Goal: Communication & Community: Answer question/provide support

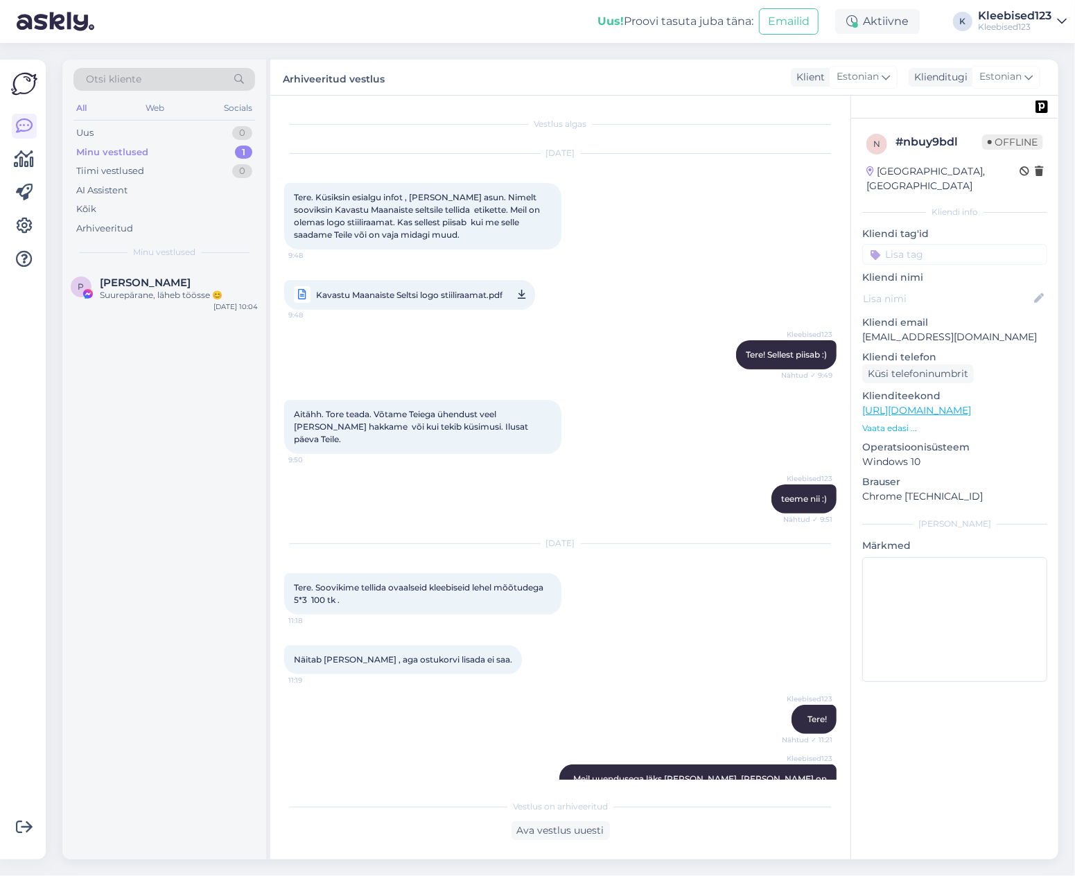
scroll to position [842, 0]
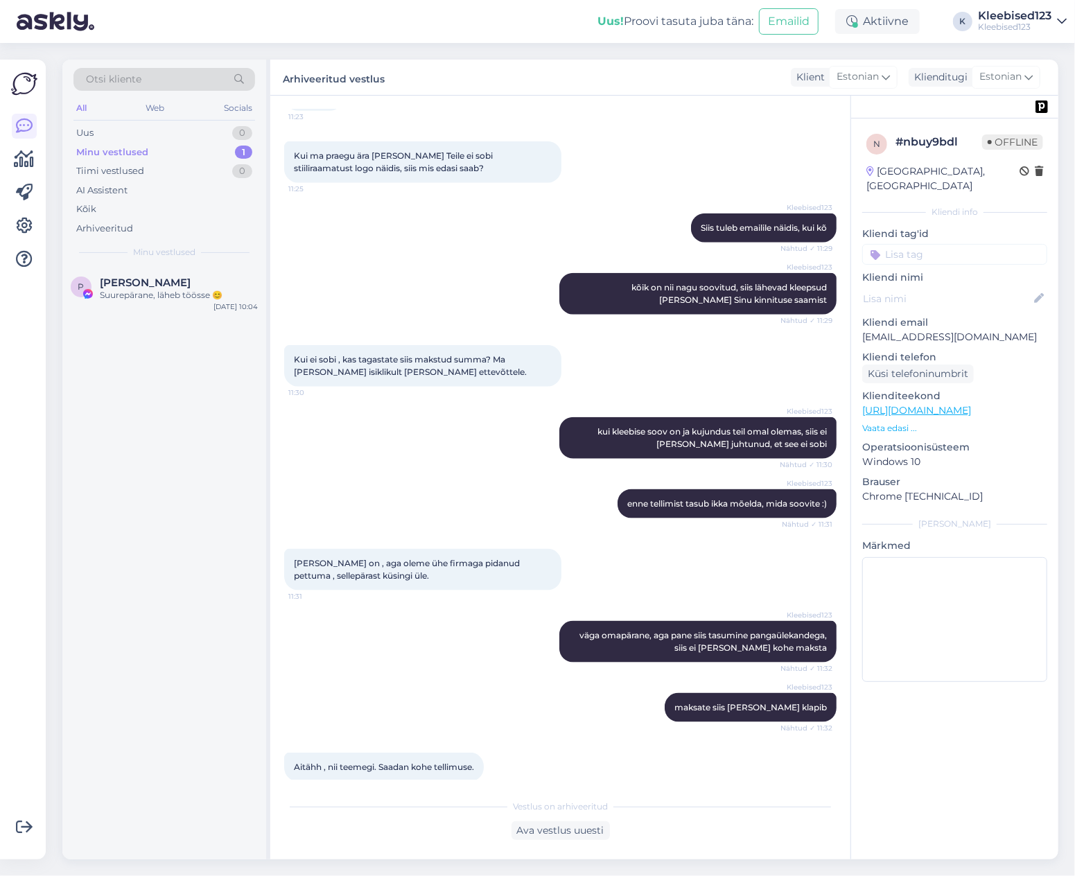
drag, startPoint x: 138, startPoint y: 155, endPoint x: 137, endPoint y: 239, distance: 84.5
click at [138, 155] on div "Minu vestlused" at bounding box center [112, 153] width 72 height 14
click at [131, 295] on div "Suurepärane, läheb töösse 😊" at bounding box center [179, 295] width 158 height 12
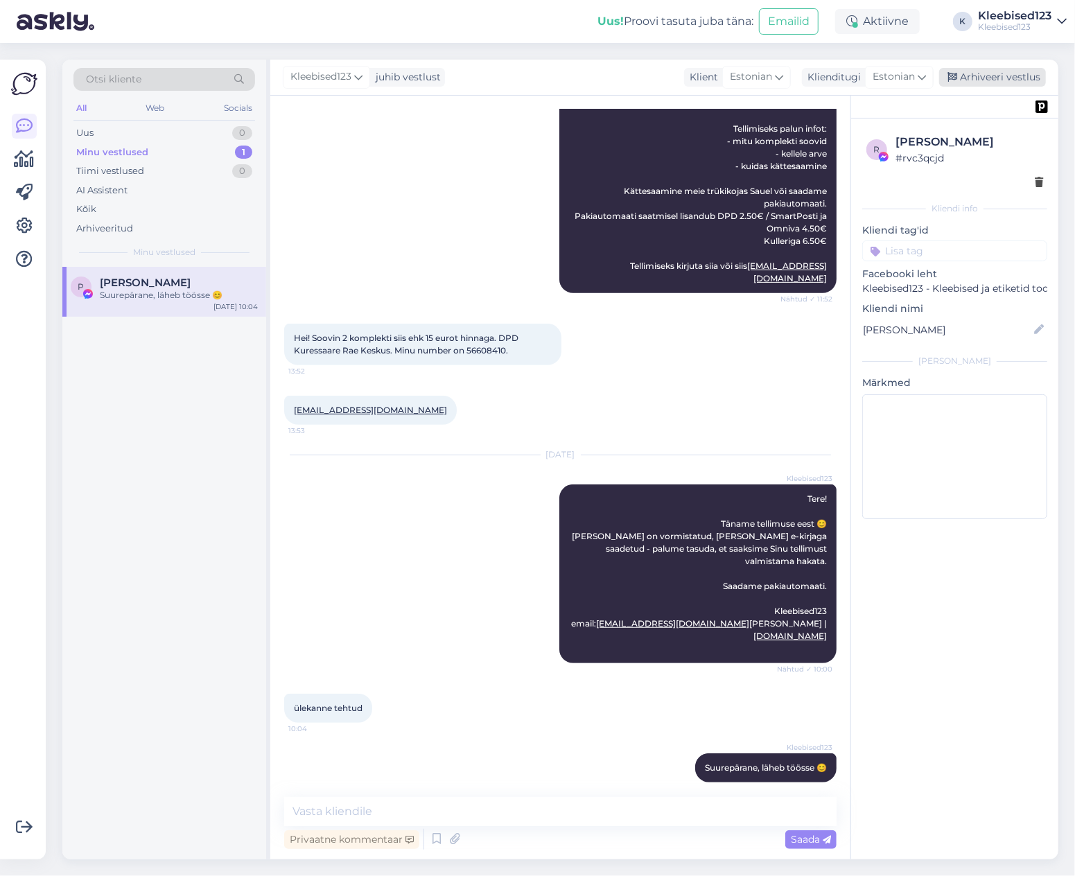
click at [978, 73] on div "Arhiveeri vestlus" at bounding box center [992, 77] width 107 height 19
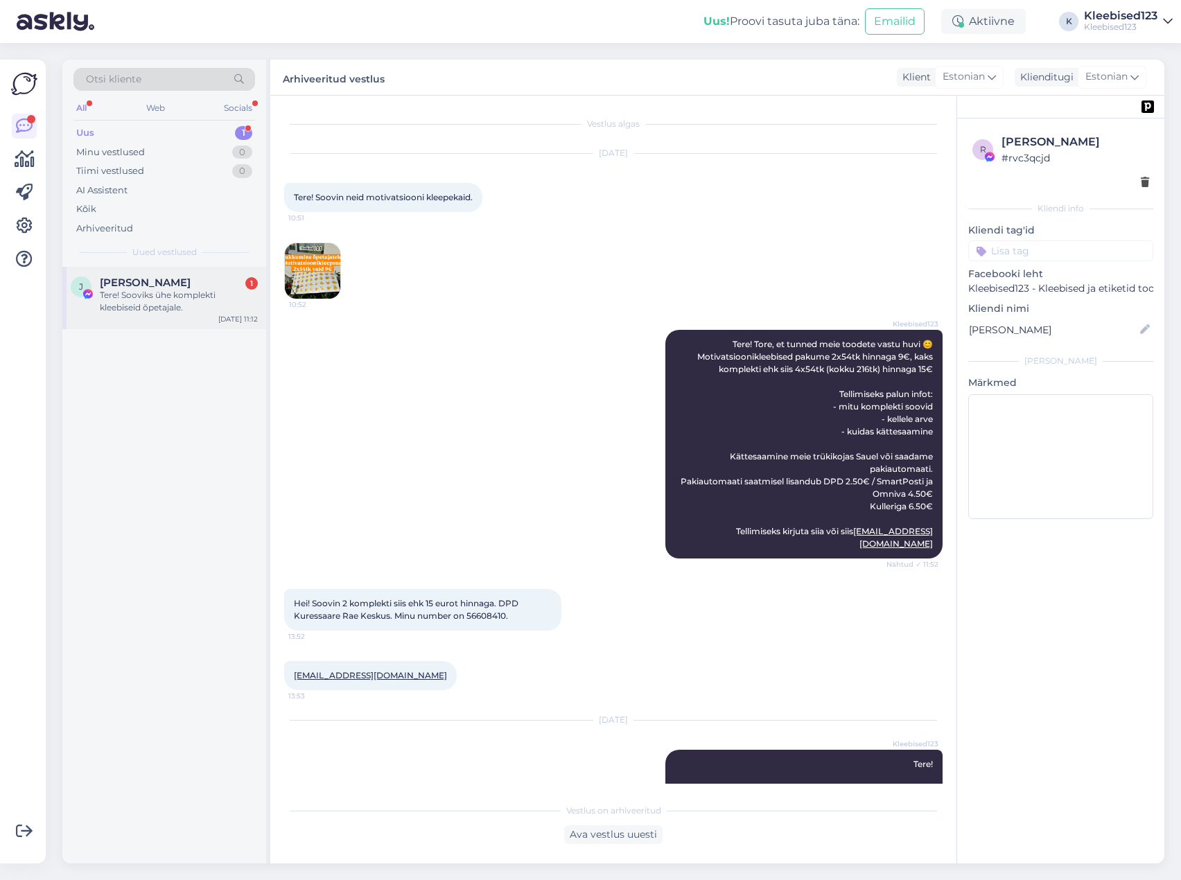
scroll to position [261, 0]
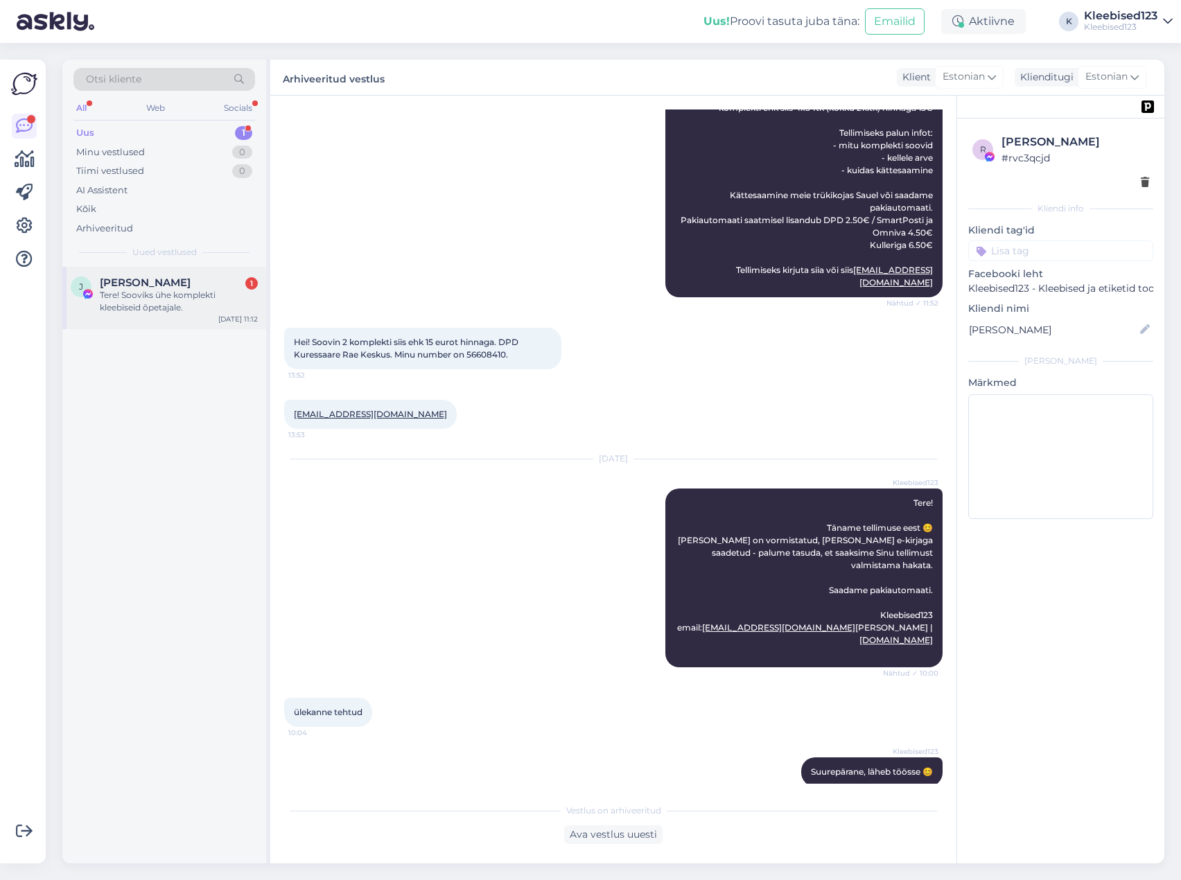
click at [154, 284] on span "[PERSON_NAME]" at bounding box center [145, 282] width 91 height 12
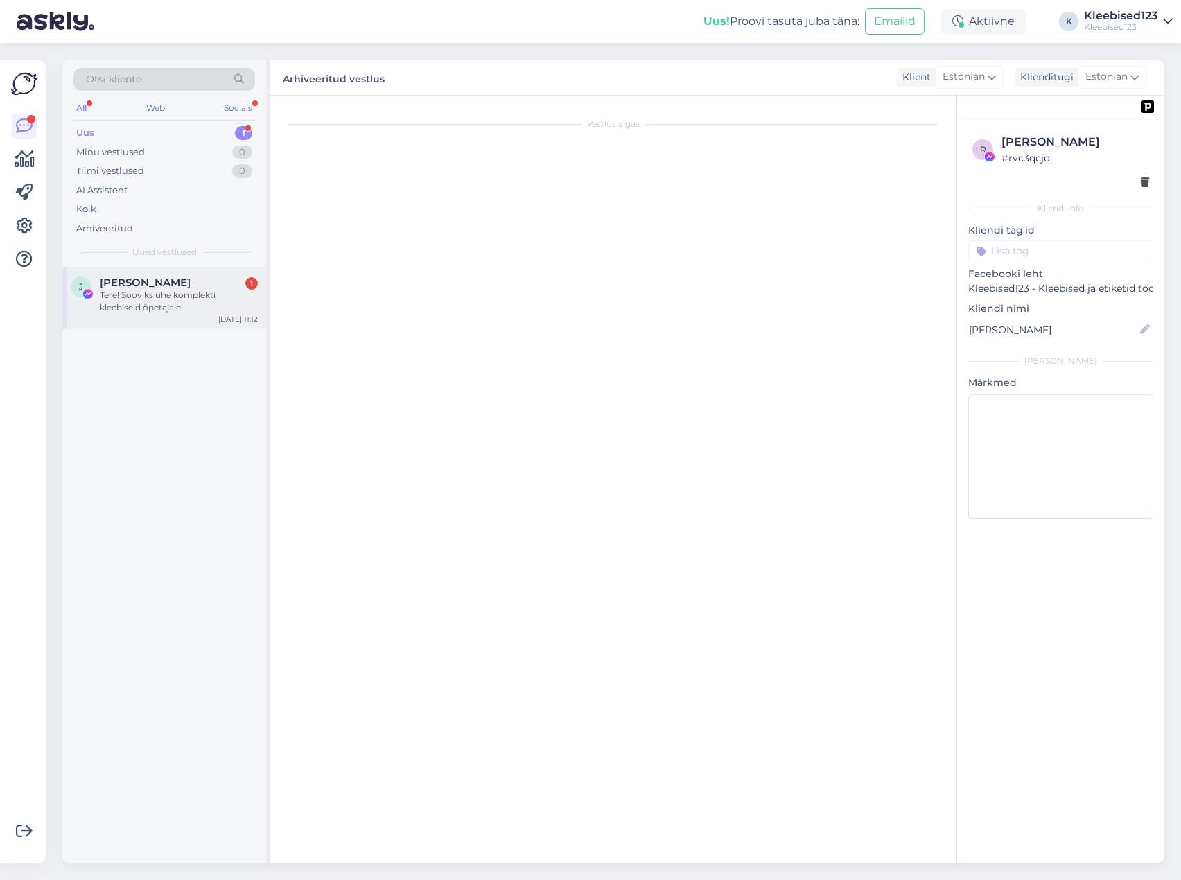
scroll to position [0, 0]
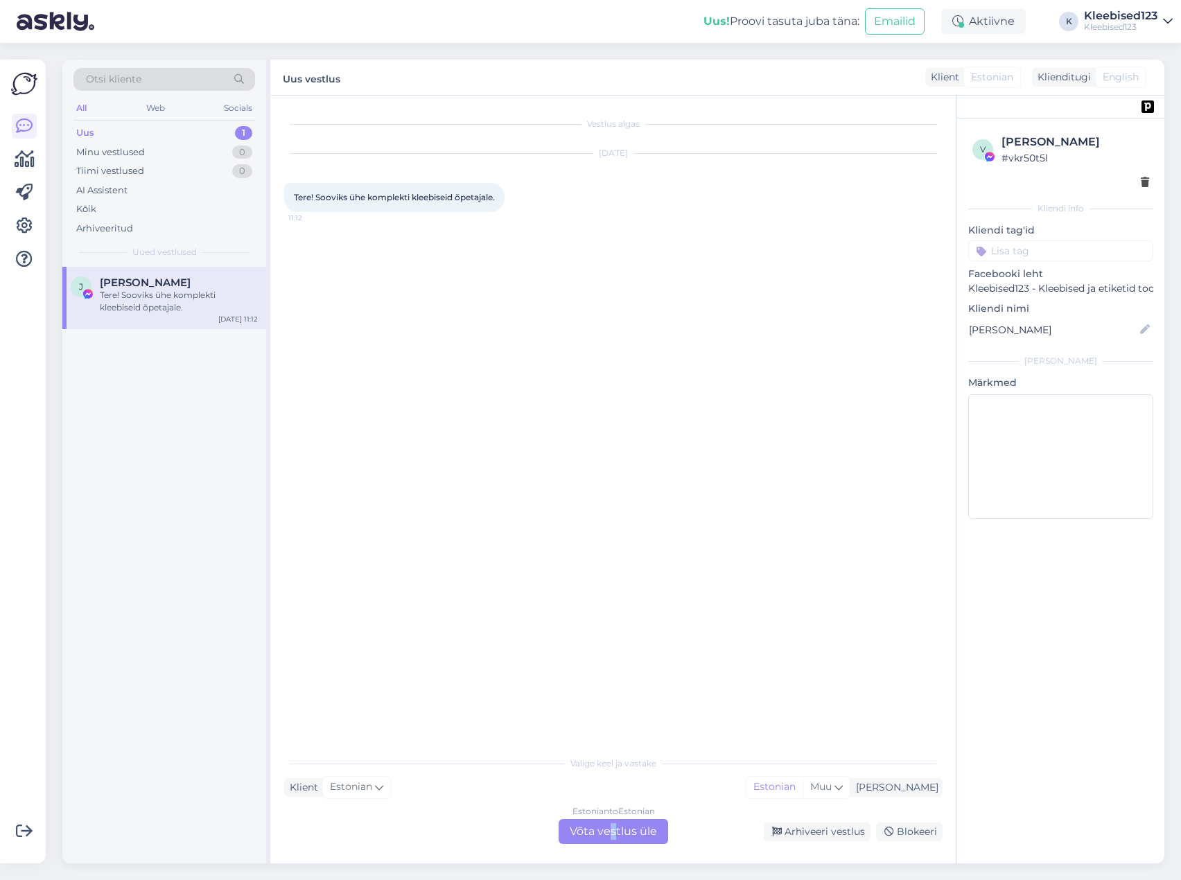
click at [613, 836] on div "Estonian to Estonian Võta vestlus üle" at bounding box center [613, 831] width 109 height 25
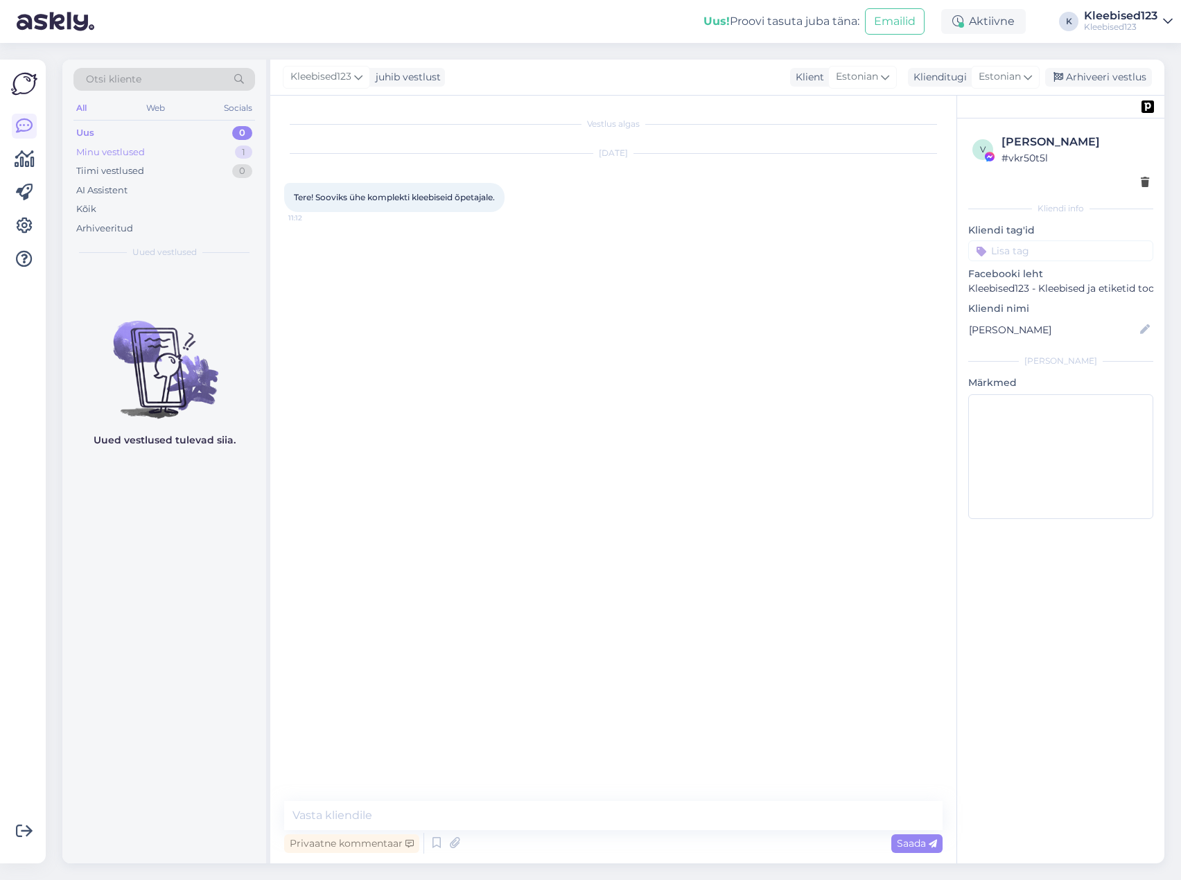
click at [148, 144] on div "Minu vestlused 1" at bounding box center [164, 152] width 182 height 19
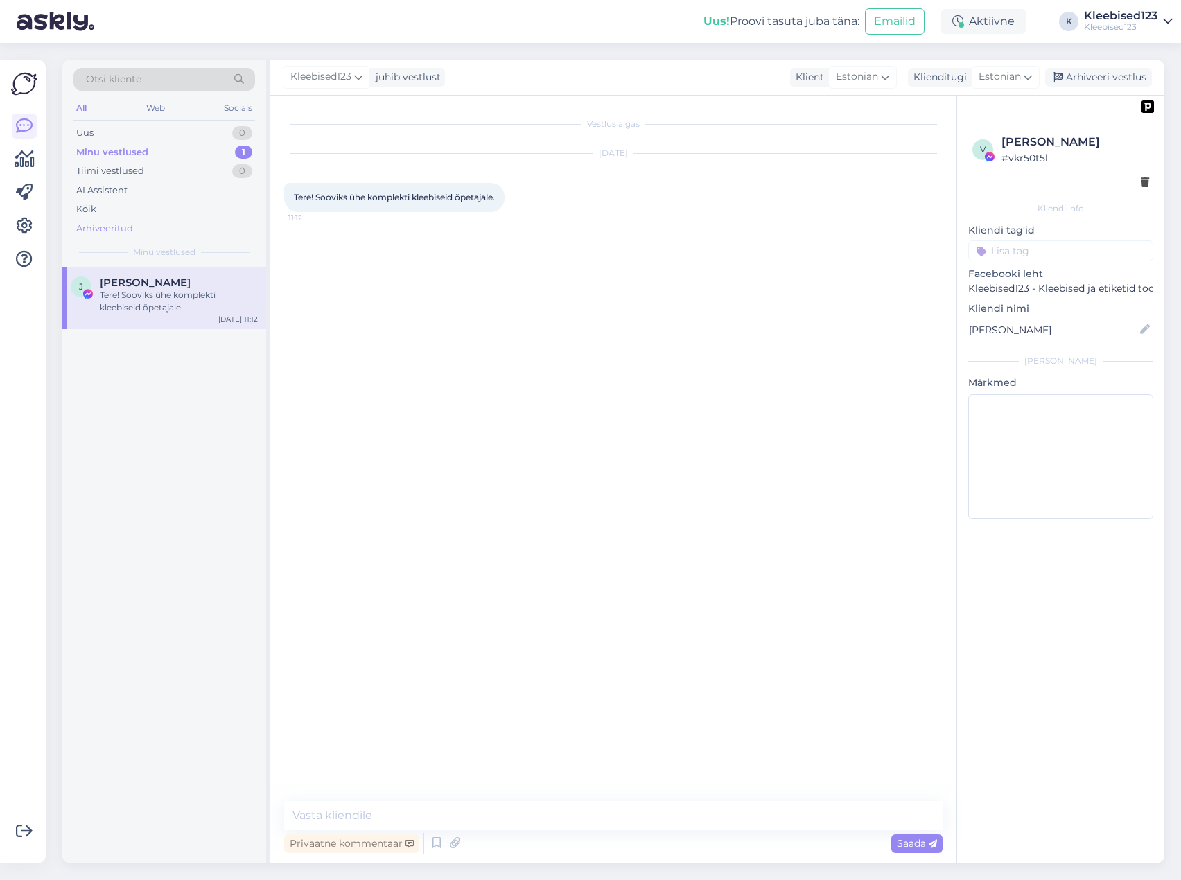
click at [103, 226] on div "Arhiveeritud" at bounding box center [104, 229] width 57 height 14
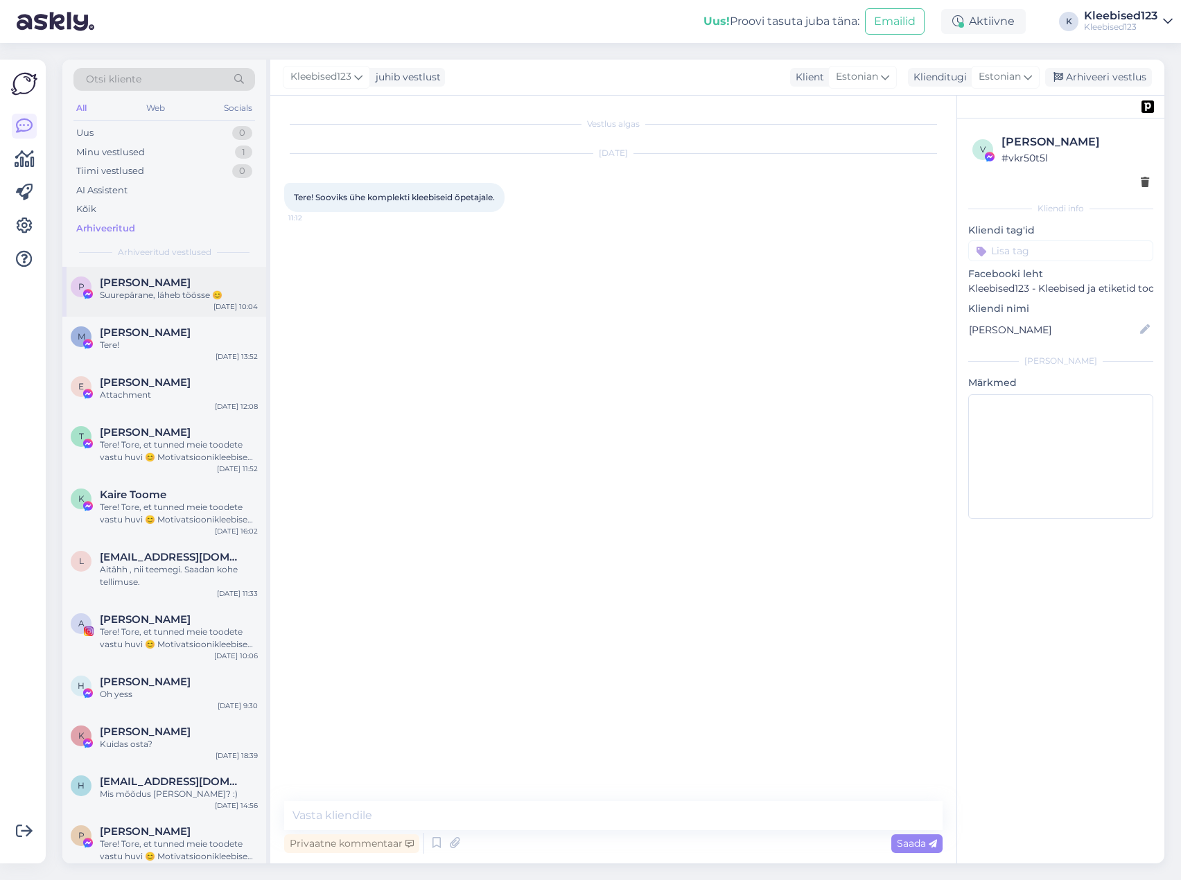
click at [136, 288] on span "[PERSON_NAME]" at bounding box center [145, 282] width 91 height 12
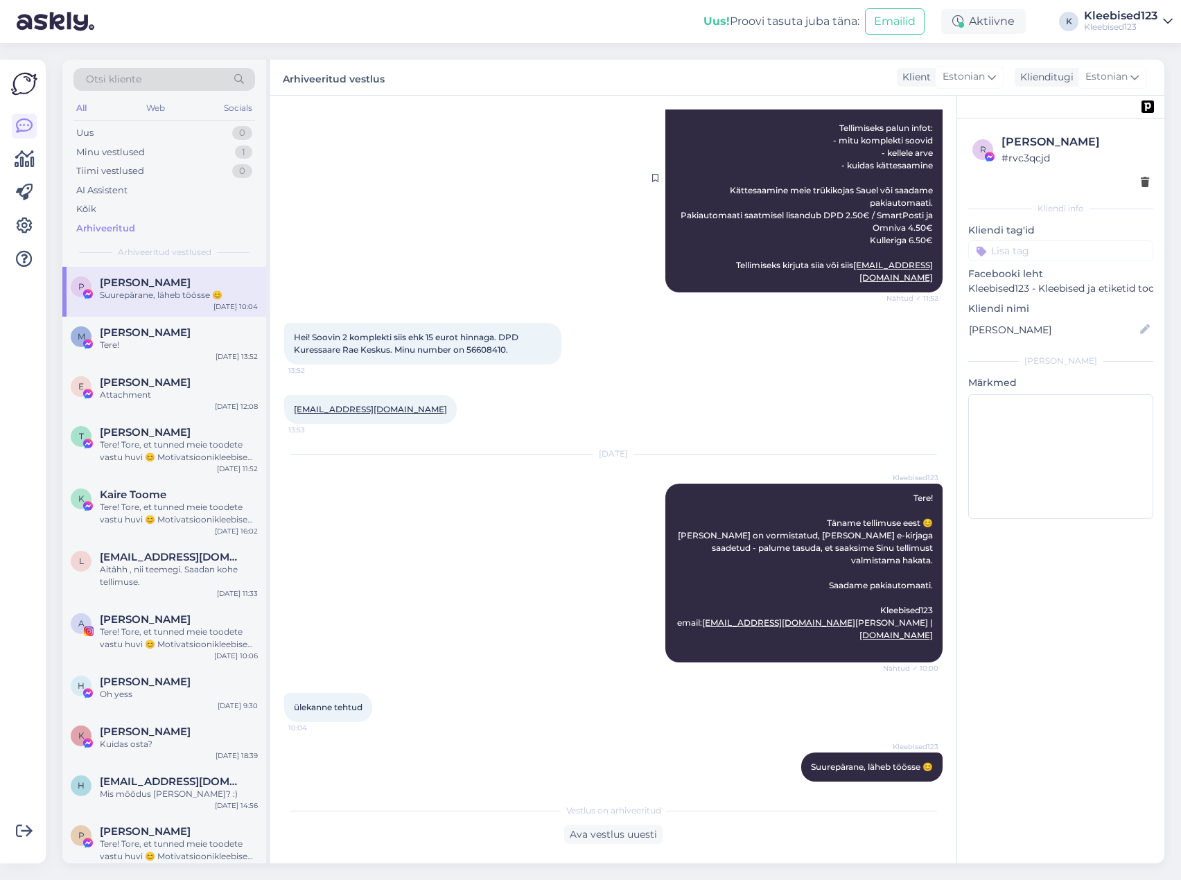
click at [805, 193] on span "Tere! Tore, et tunned meie toodete vastu huvi 😊 Motivatsioonikleebised pakume 2…" at bounding box center [807, 178] width 254 height 210
click at [808, 196] on div "Kleebised123 Tere! Tore, et tunned meie toodete vastu huvi 😊 Motivatsioonikleeb…" at bounding box center [803, 178] width 277 height 229
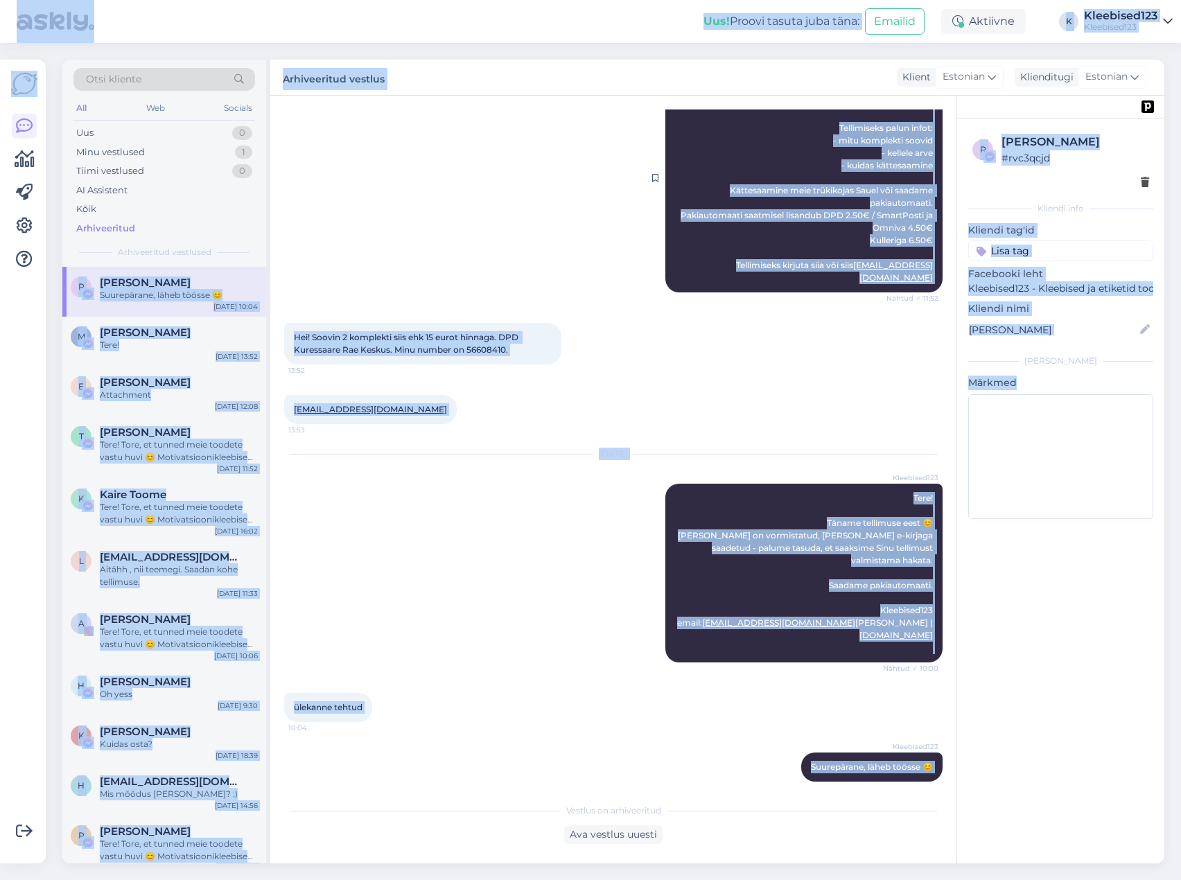
click at [801, 189] on span "Tere! Tore, et tunned meie toodete vastu huvi 😊 Motivatsioonikleebised pakume 2…" at bounding box center [807, 178] width 254 height 210
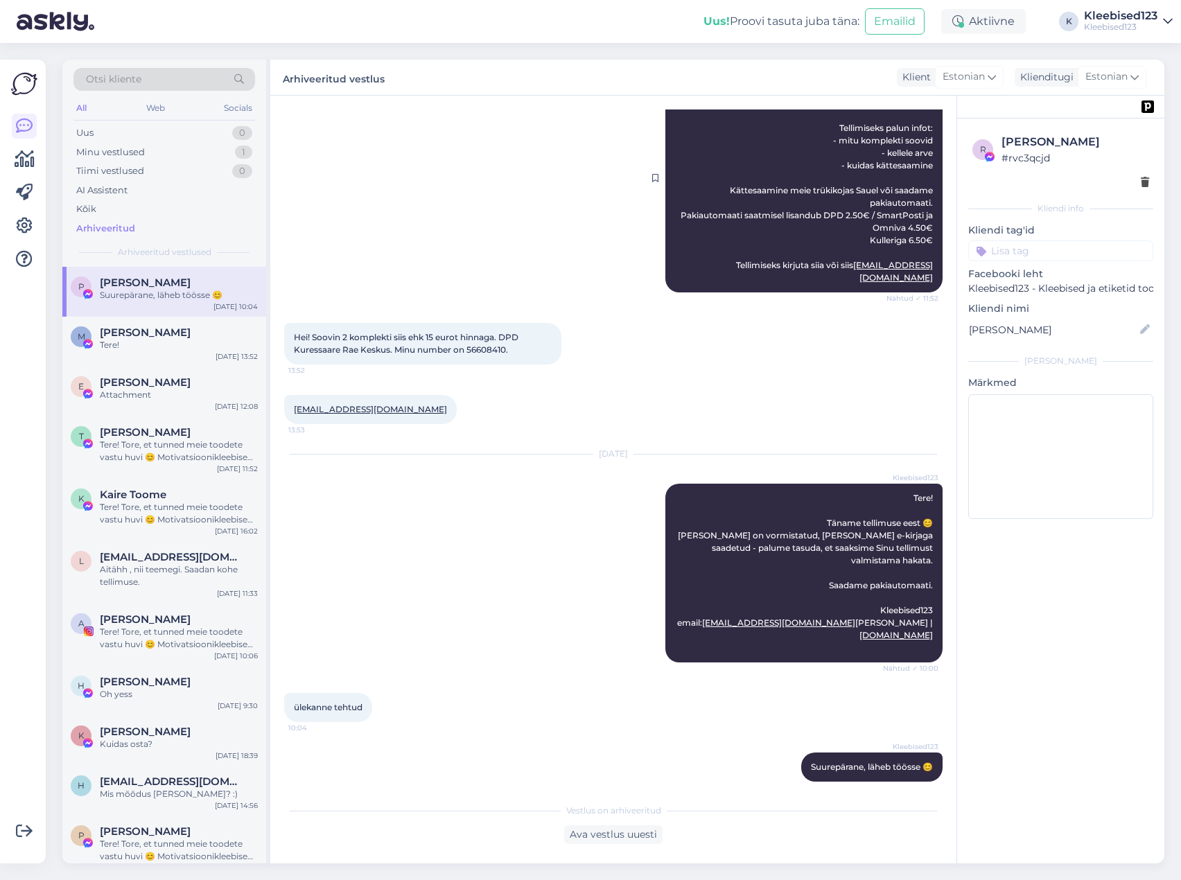
click at [797, 189] on span "Tere! Tore, et tunned meie toodete vastu huvi 😊 Motivatsioonikleebised pakume 2…" at bounding box center [807, 178] width 254 height 210
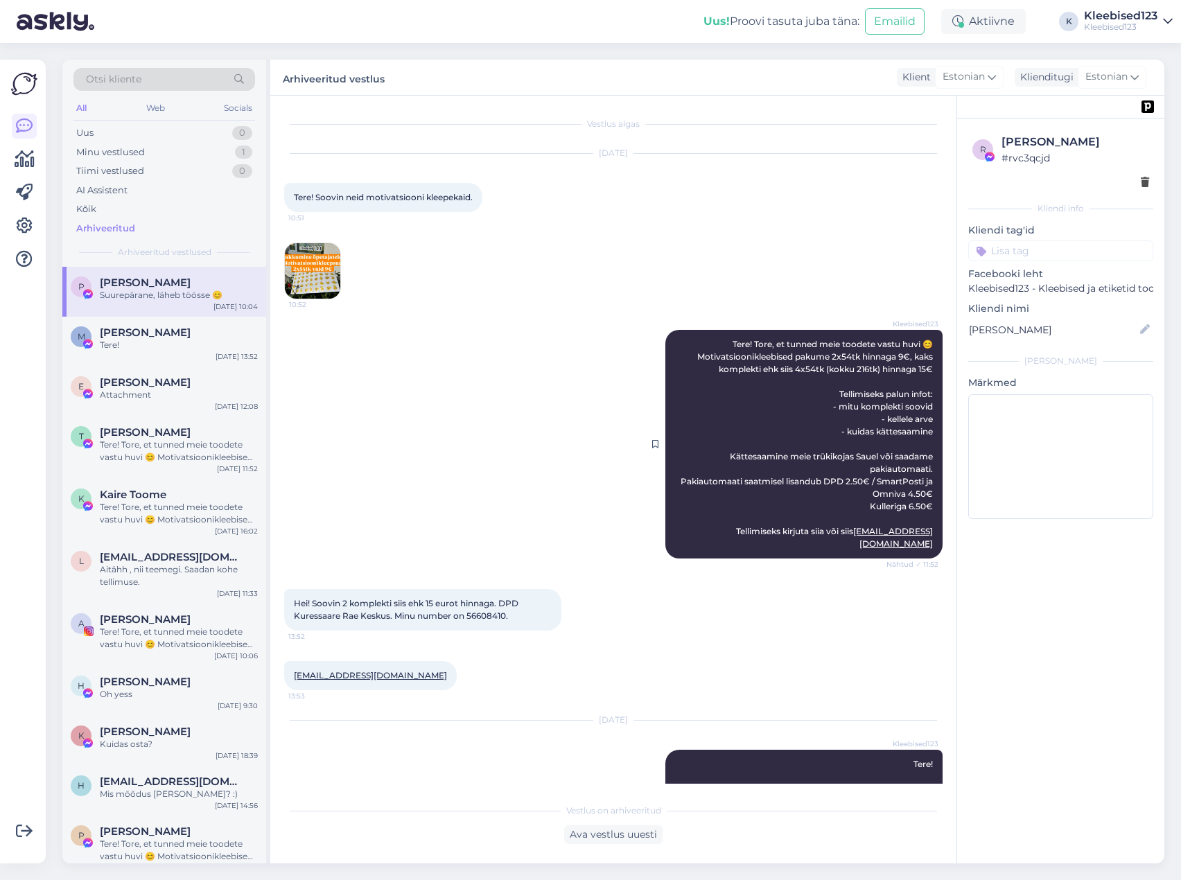
click at [719, 341] on div "Kleebised123 Tere! Tore, et tunned meie toodete vastu huvi 😊 Motivatsioonikleeb…" at bounding box center [803, 444] width 277 height 229
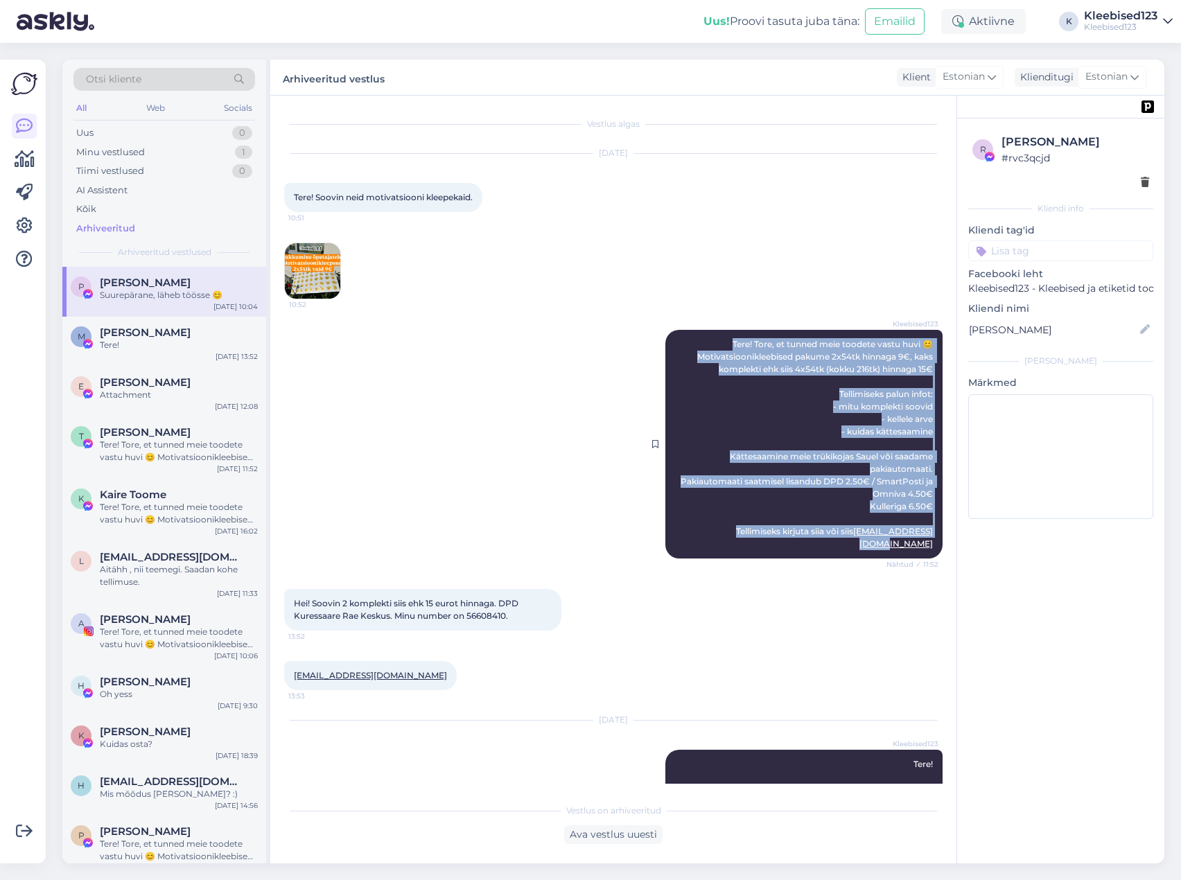
drag, startPoint x: 718, startPoint y: 341, endPoint x: 923, endPoint y: 535, distance: 282.3
click at [923, 535] on div "Kleebised123 Tere! Tore, et tunned meie toodete vastu huvi 😊 Motivatsioonikleeb…" at bounding box center [803, 444] width 277 height 229
copy span "Tere! Tore, et tunned meie toodete vastu huvi 😊 Motivatsioonikleebised pakume 2…"
click at [144, 157] on div "Minu vestlused 1" at bounding box center [164, 152] width 182 height 19
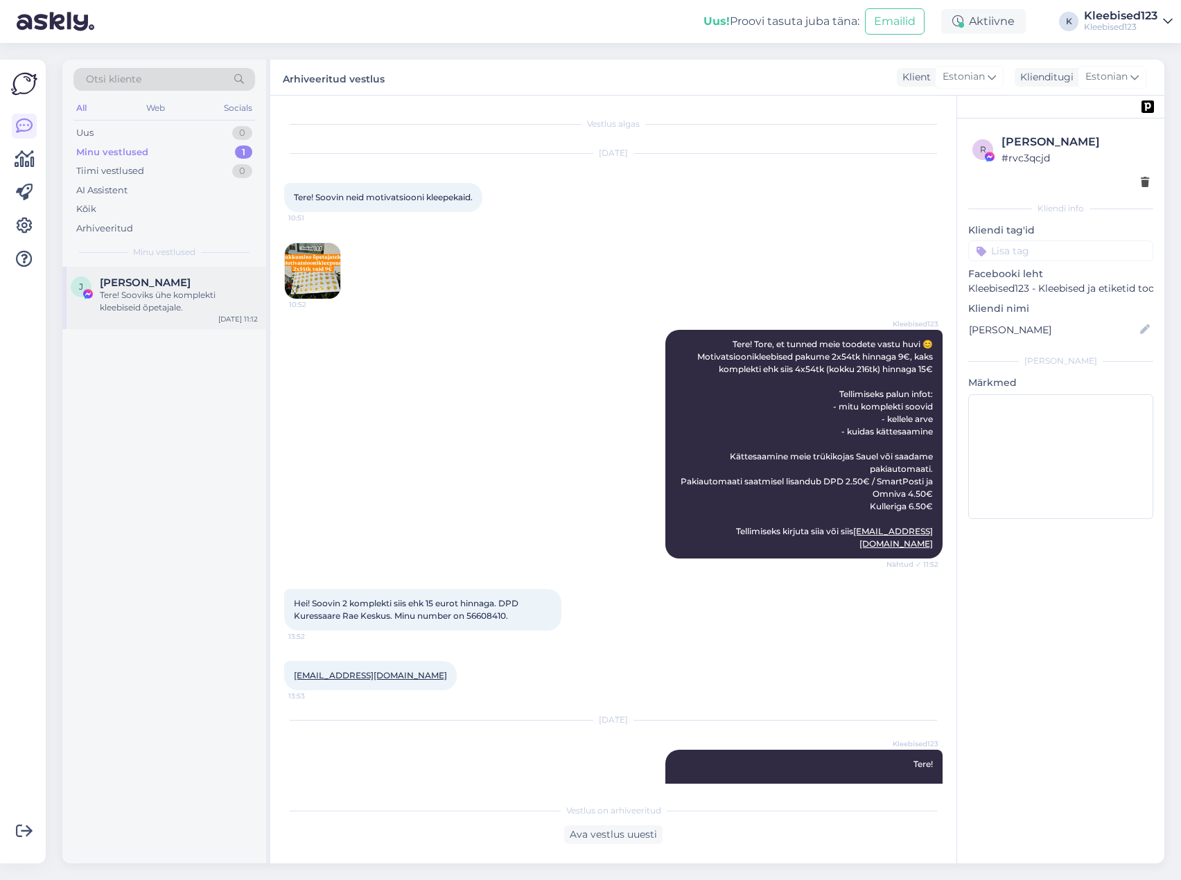
click at [130, 290] on div "Tere! Sooviks ühe komplekti kleebiseid õpetajale." at bounding box center [179, 301] width 158 height 25
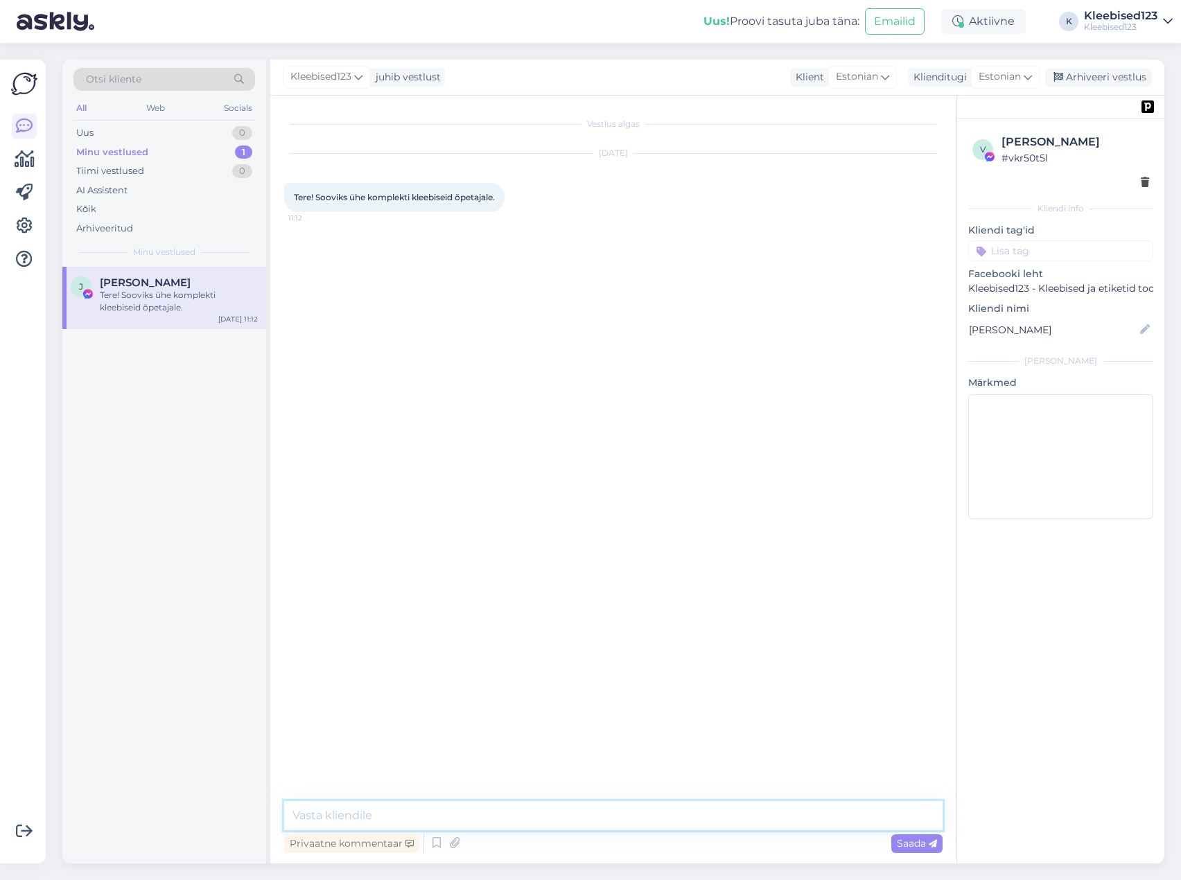
click at [366, 821] on textarea at bounding box center [613, 815] width 658 height 29
paste textarea "Tere! Tore, et tunned meie toodete vastu huvi 😊 Motivatsioonikleebised pakume 2…"
type textarea "Tere! Tore, et tunned meie toodete vastu huvi 😊 Motivatsioonikleebised pakume 2…"
